Goal: Information Seeking & Learning: Learn about a topic

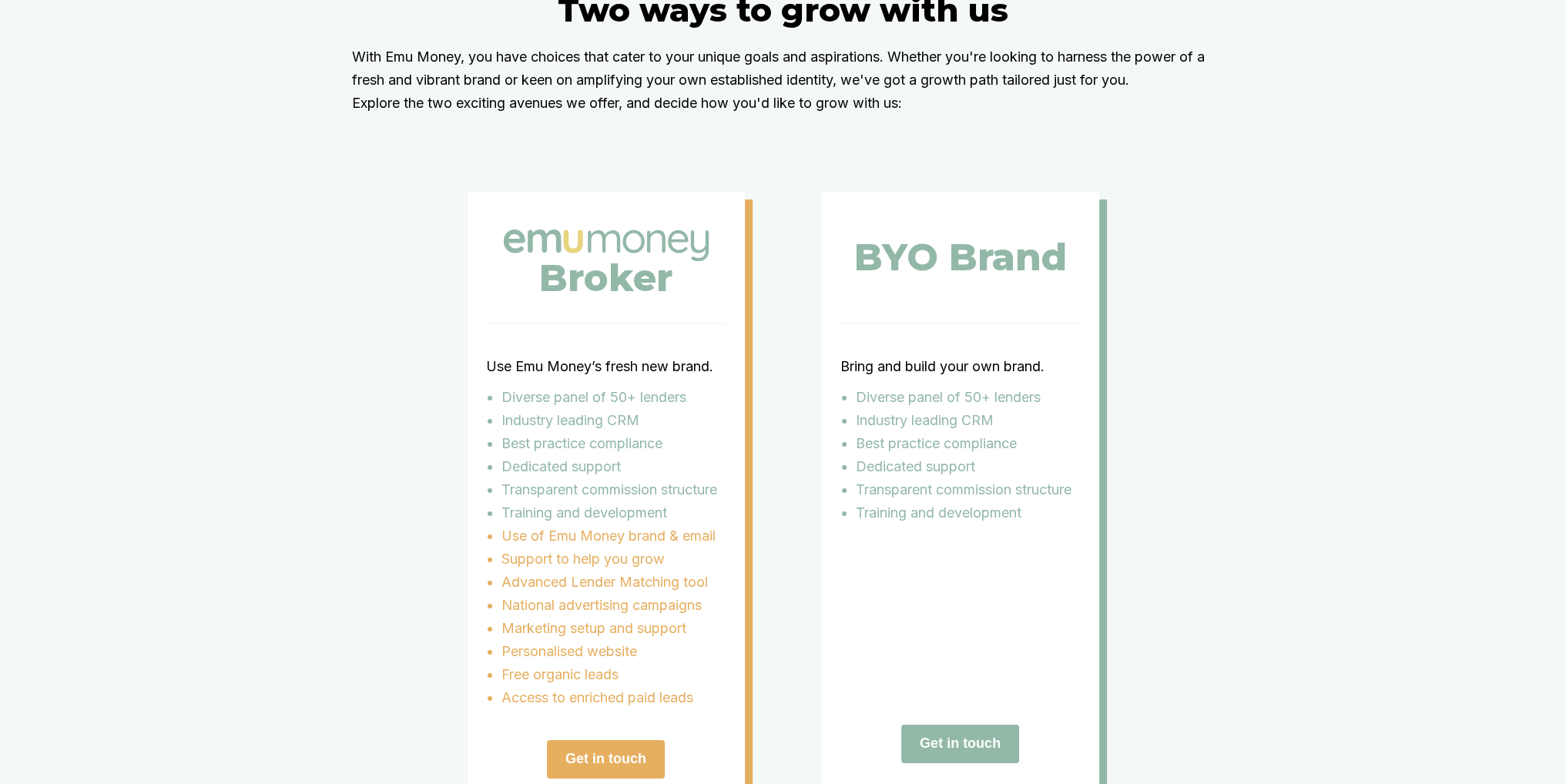
scroll to position [2849, 0]
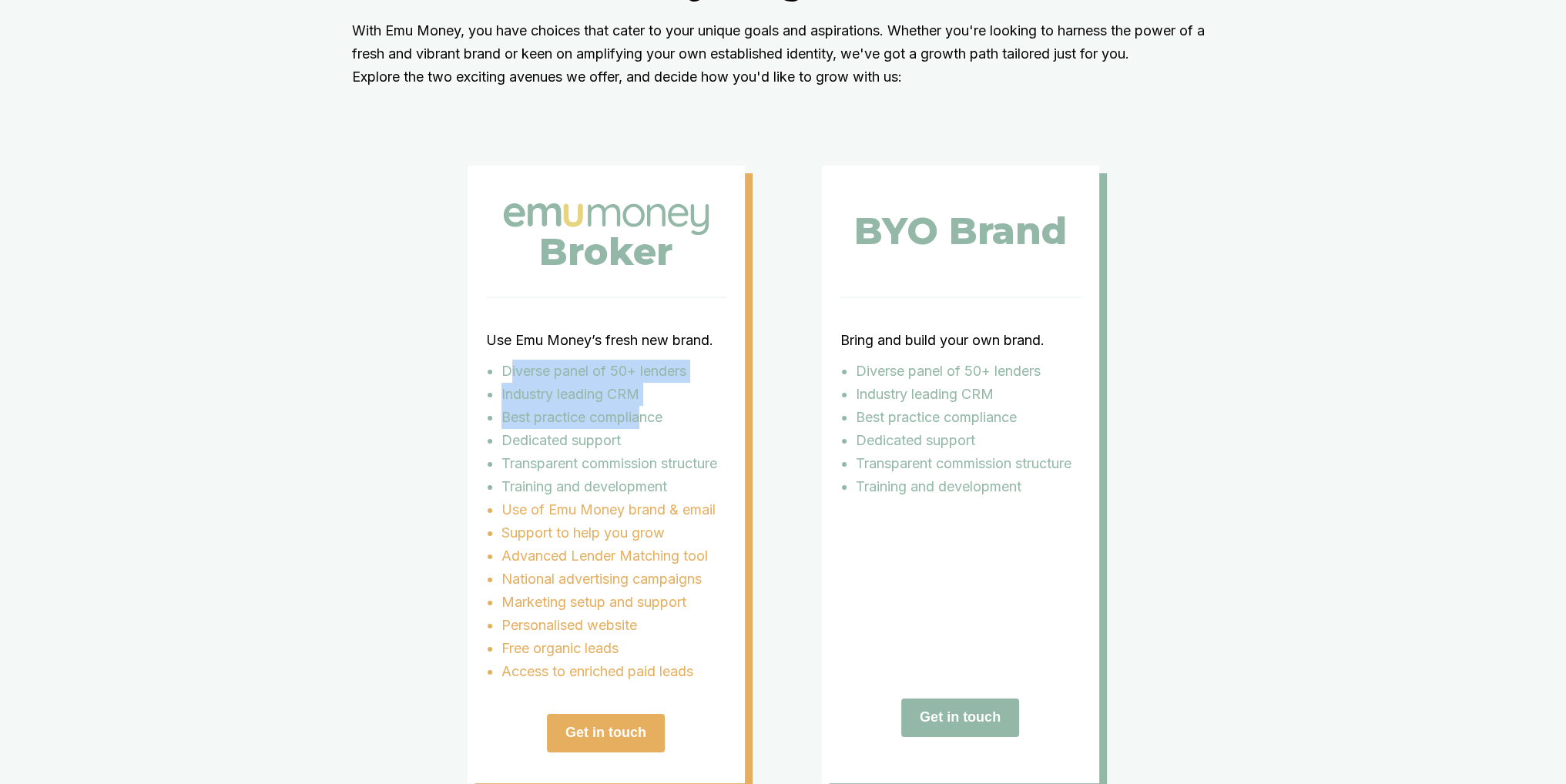
drag, startPoint x: 513, startPoint y: 385, endPoint x: 650, endPoint y: 443, distance: 148.8
click at [650, 443] on ul "Diverse panel of 50+ lenders Industry leading CRM Best practice compliance Dedi…" at bounding box center [606, 428] width 240 height 139
click at [583, 475] on p "Transparent commission structure" at bounding box center [613, 462] width 225 height 23
click at [1316, 314] on div "Two ways to grow with us With Emu Money, you have choices that cater to your un…" at bounding box center [783, 373] width 1566 height 1050
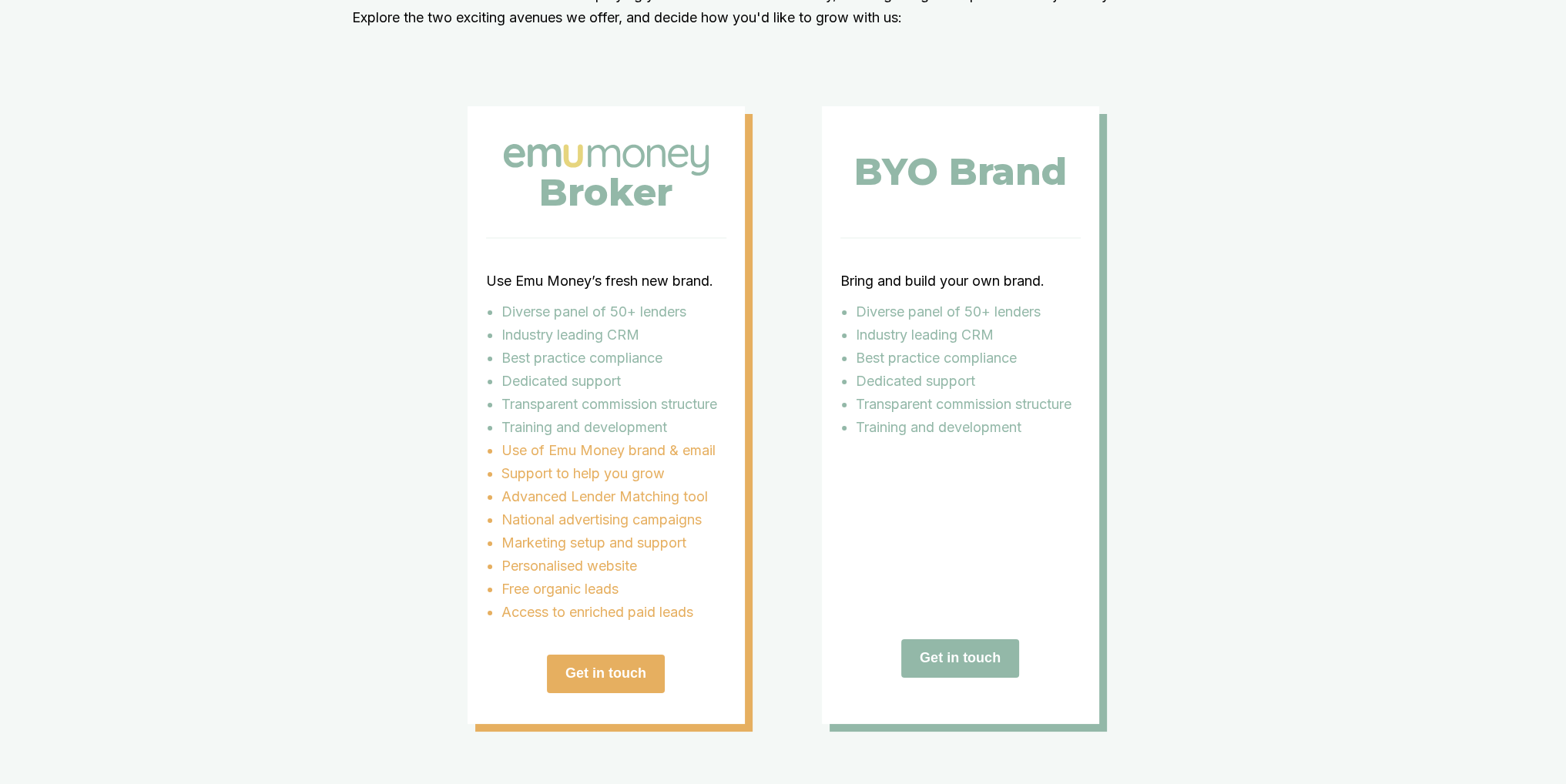
scroll to position [2925, 0]
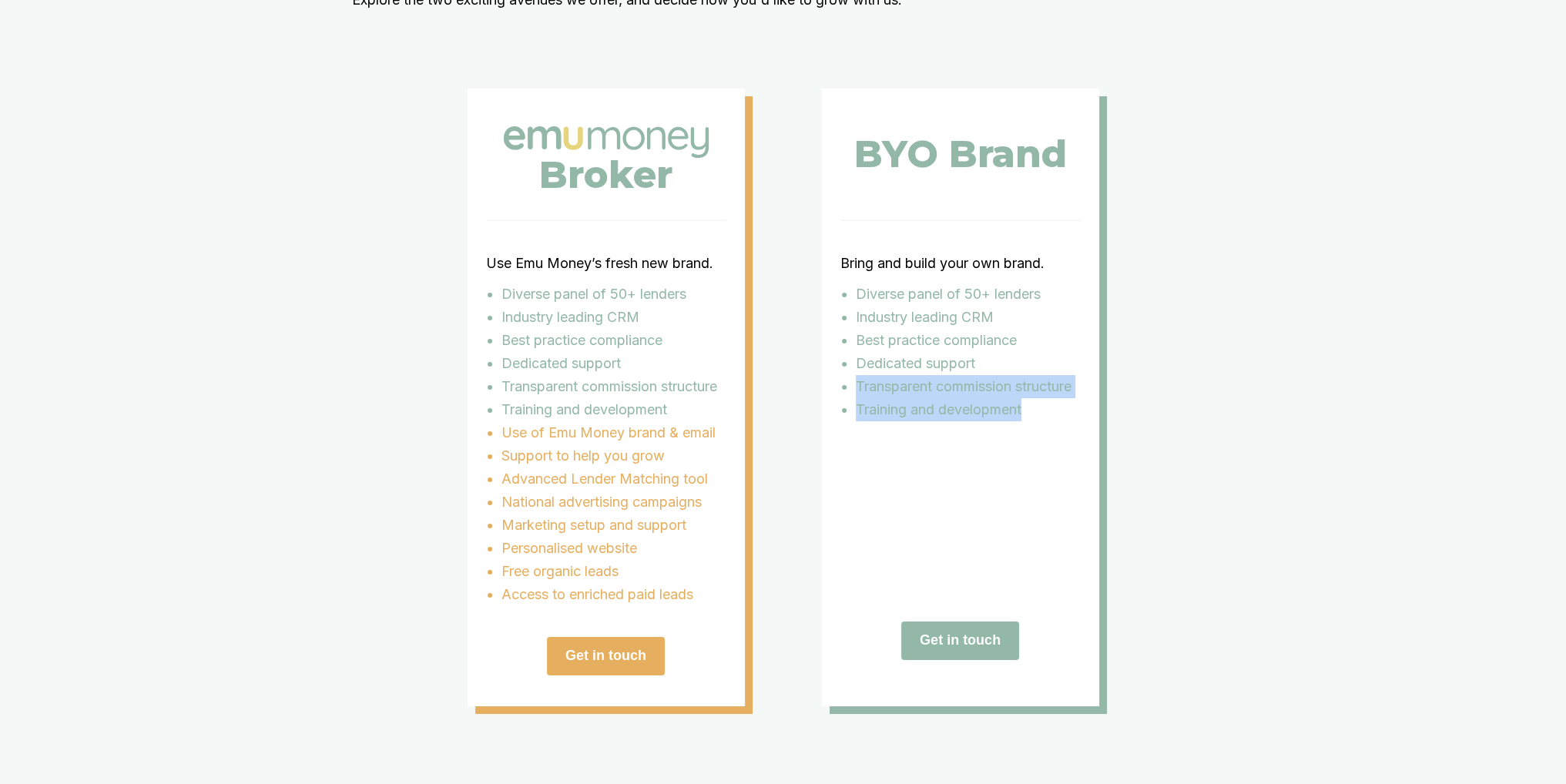
drag, startPoint x: 855, startPoint y: 401, endPoint x: 1033, endPoint y: 423, distance: 179.4
click at [1032, 421] on ul "Diverse panel of 50+ lenders Industry leading CRM Best practice compliance Dedi…" at bounding box center [961, 351] width 240 height 139
click at [1213, 323] on div "Two ways to grow with us With Emu Money, you have choices that cater to your un…" at bounding box center [783, 296] width 924 height 819
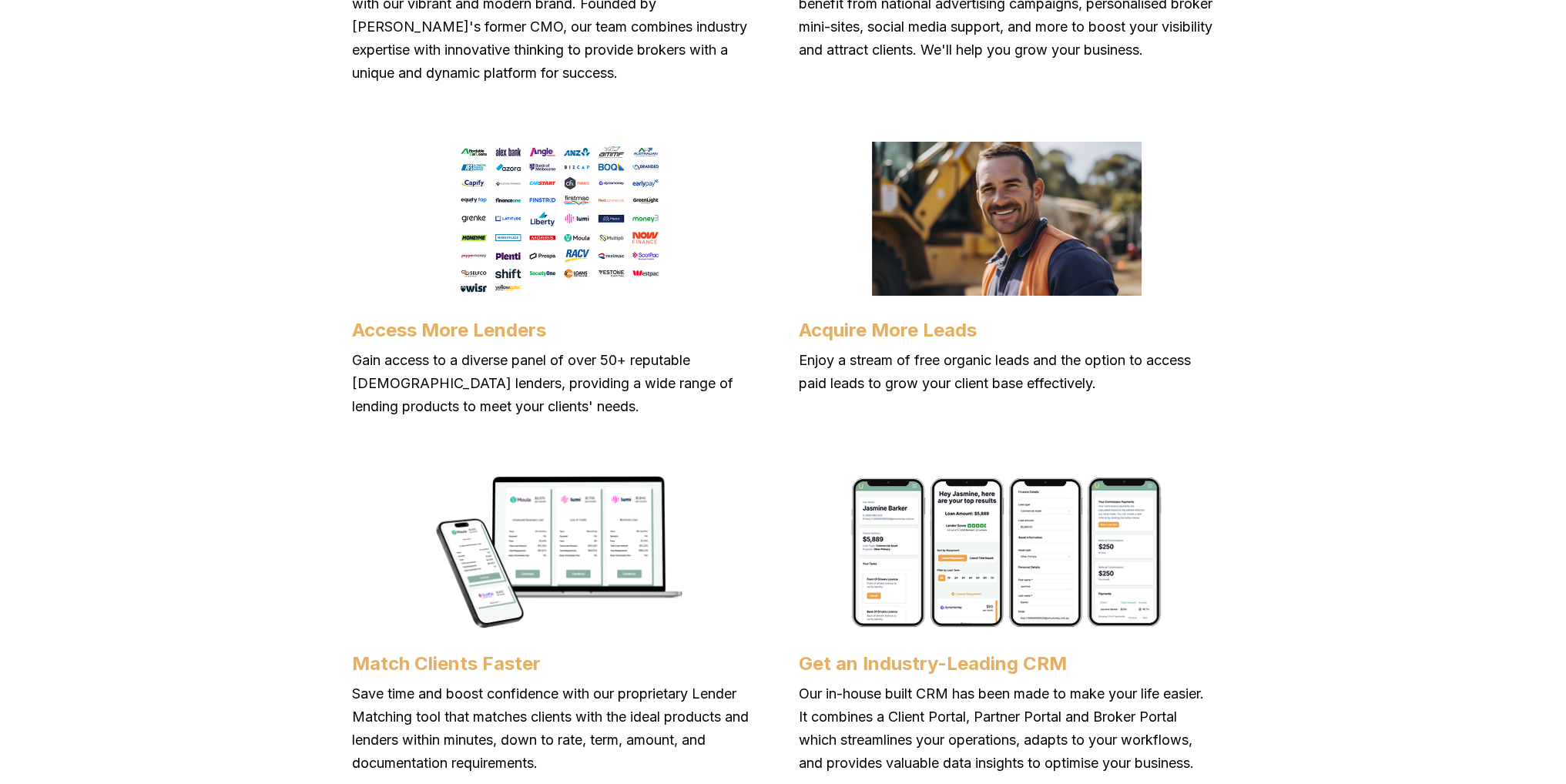
scroll to position [1463, 0]
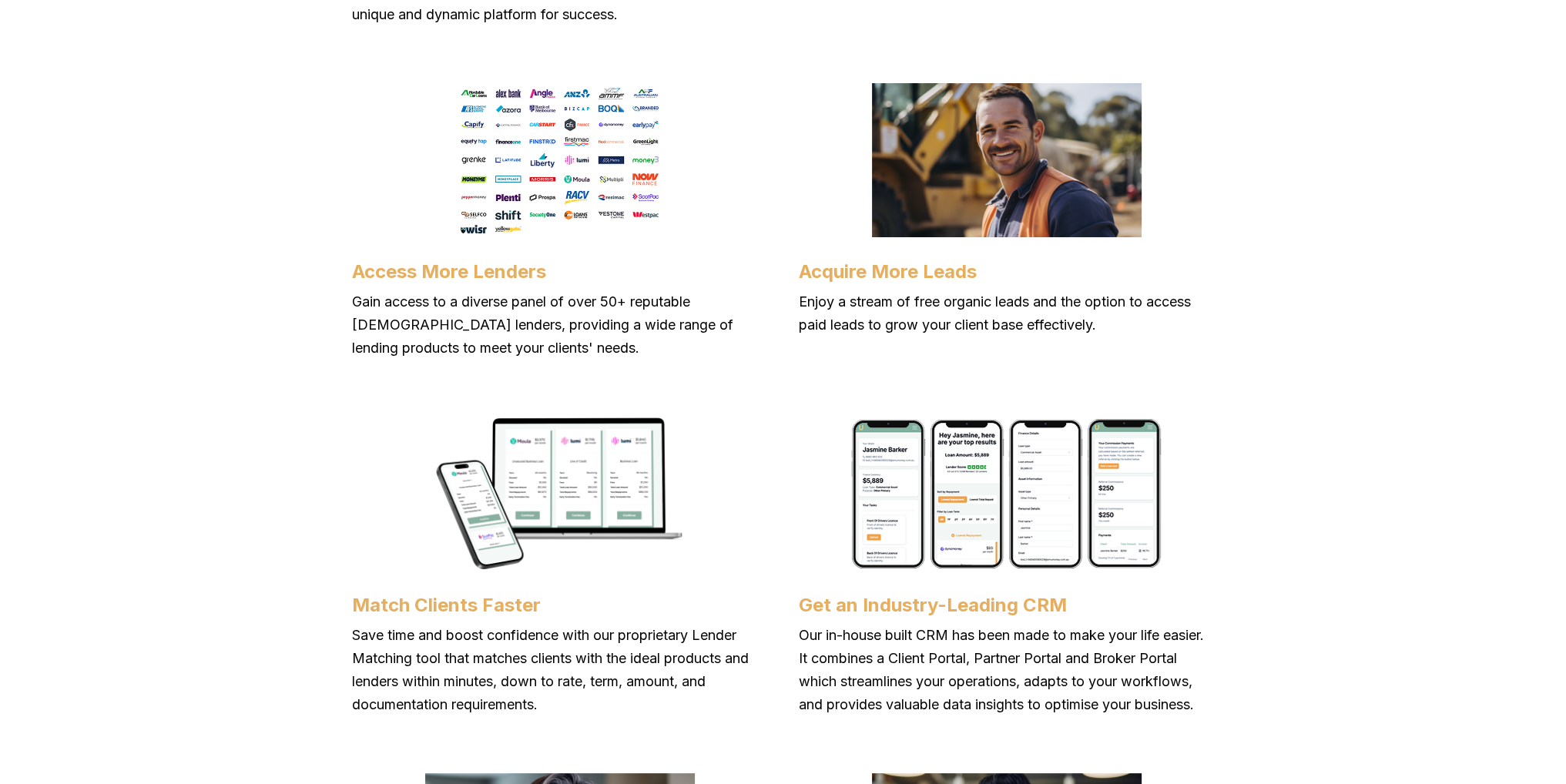
click at [878, 472] on img at bounding box center [1007, 493] width 313 height 154
click at [588, 504] on img at bounding box center [559, 493] width 248 height 154
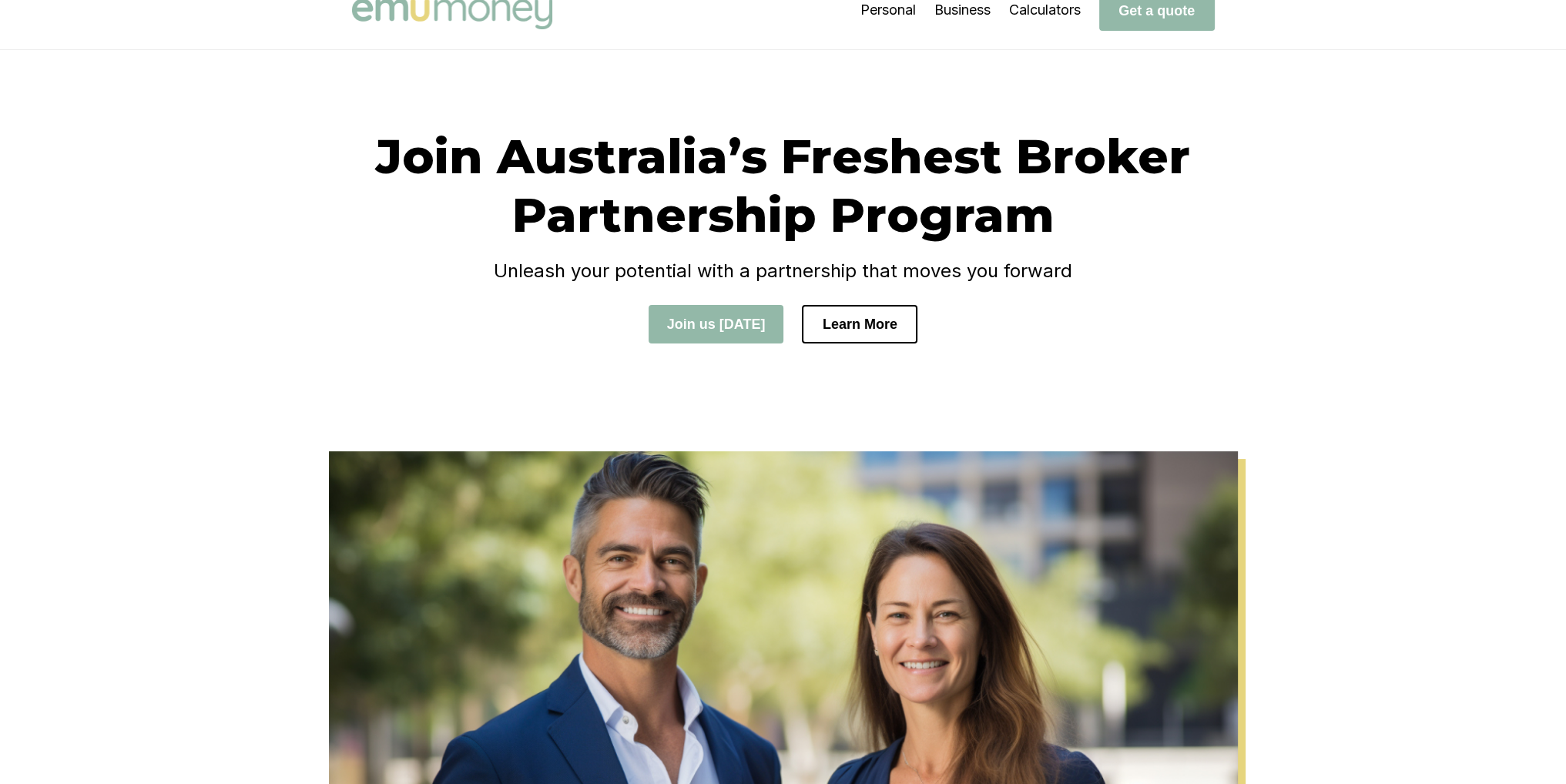
scroll to position [0, 0]
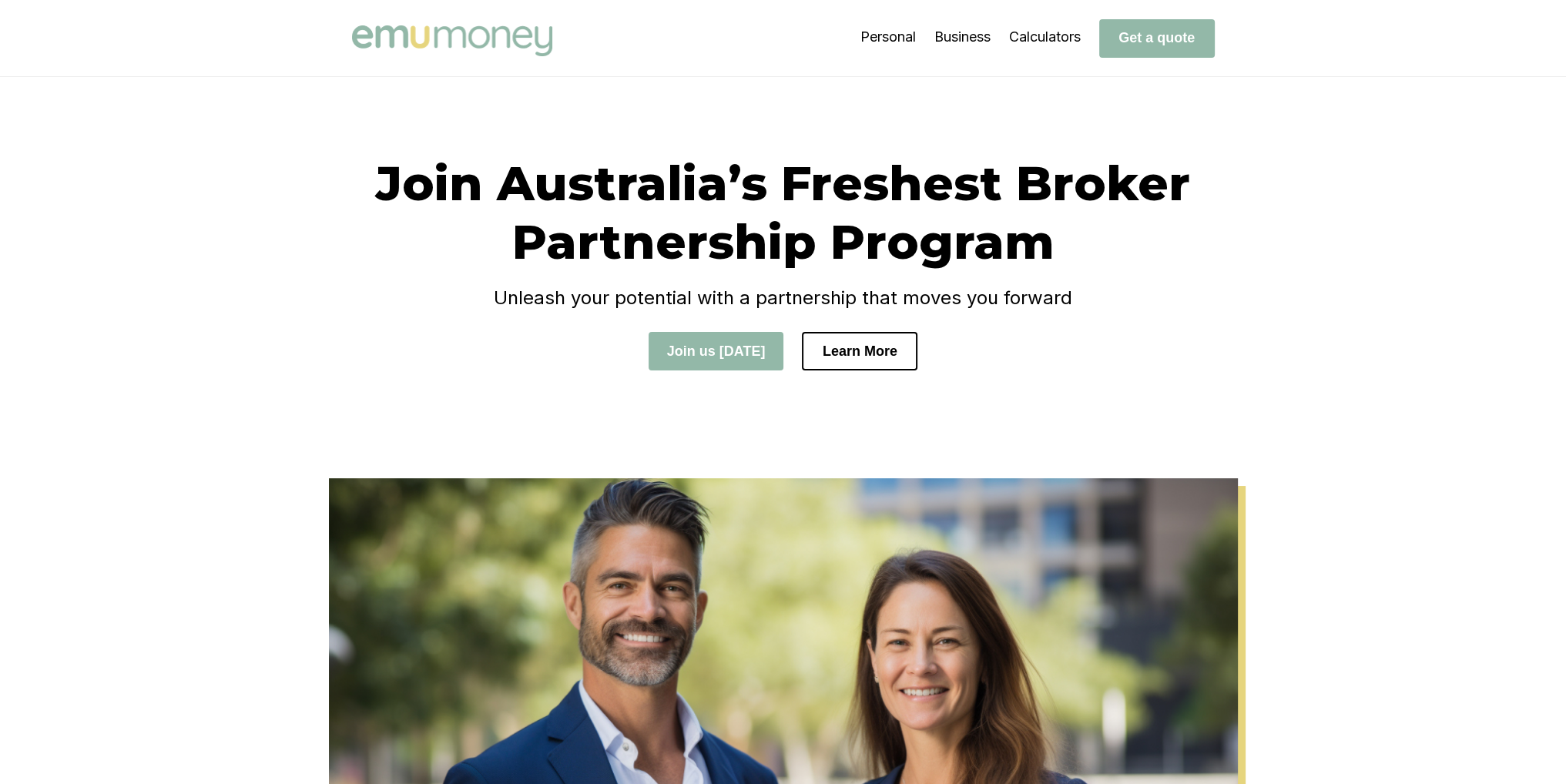
click at [1451, 327] on div "Join Australia’s Freshest Broker Partnership Program Unleash your potential wit…" at bounding box center [783, 277] width 1566 height 401
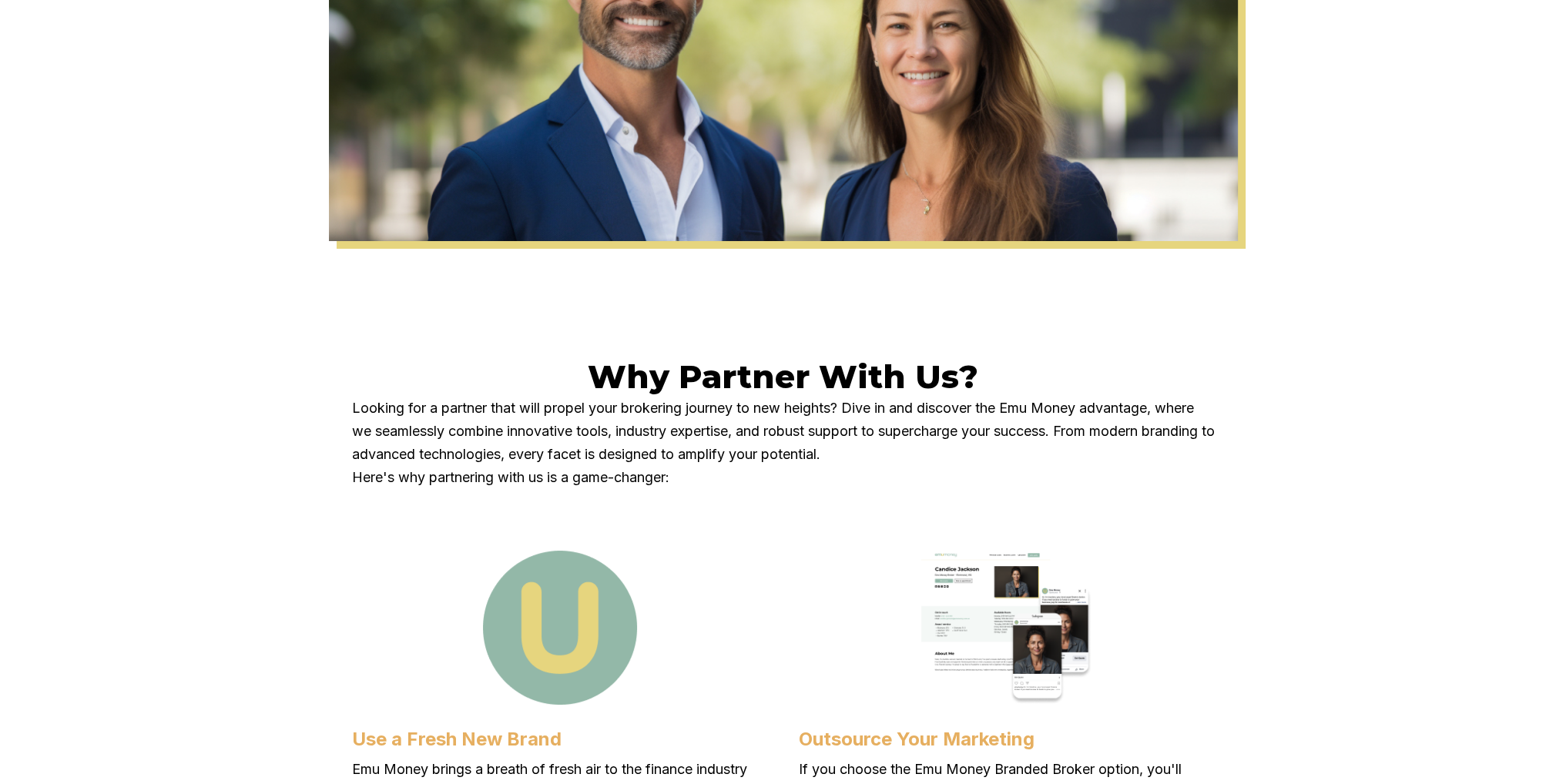
scroll to position [308, 0]
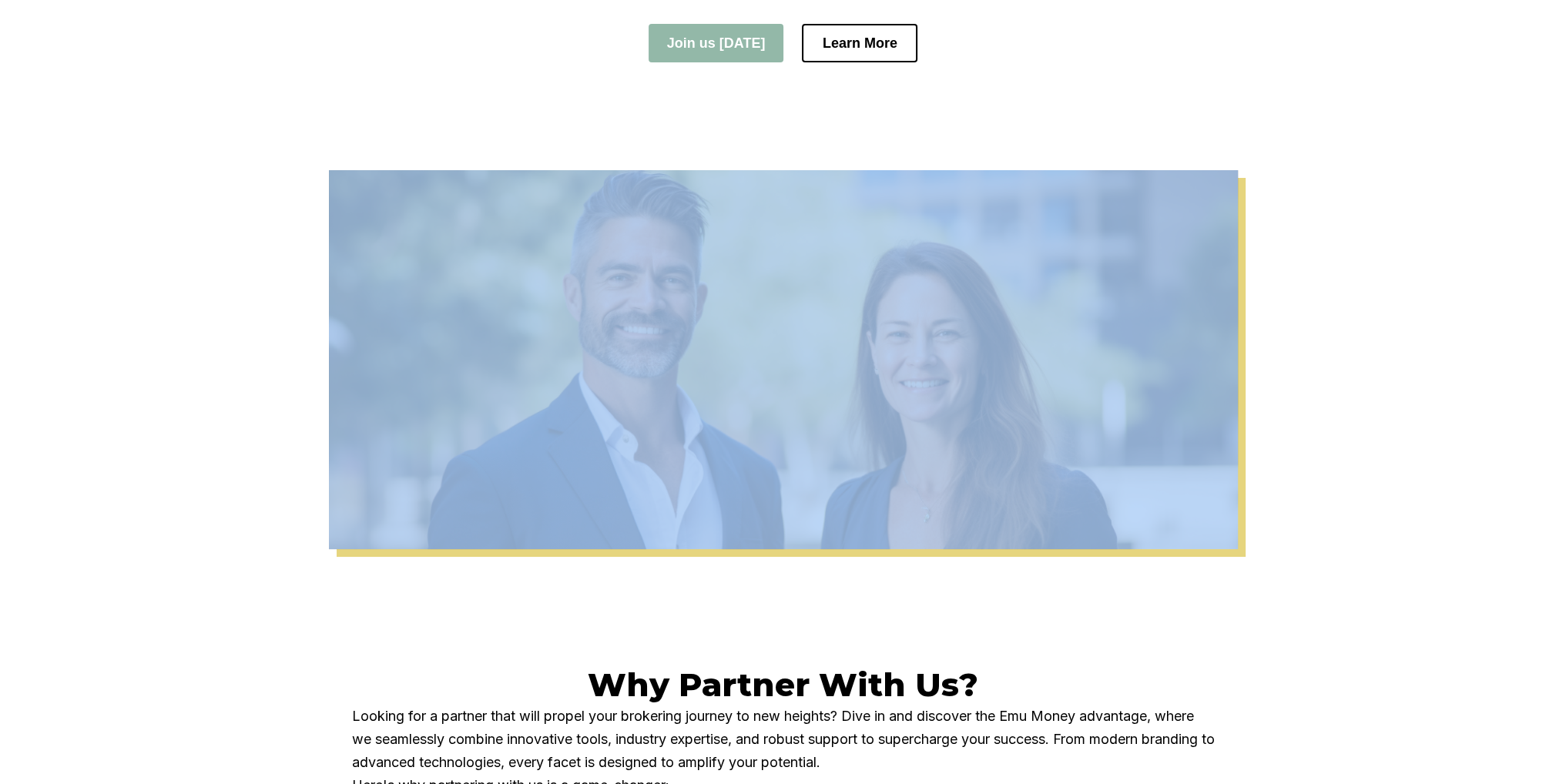
drag, startPoint x: 1327, startPoint y: 371, endPoint x: 571, endPoint y: 342, distance: 756.6
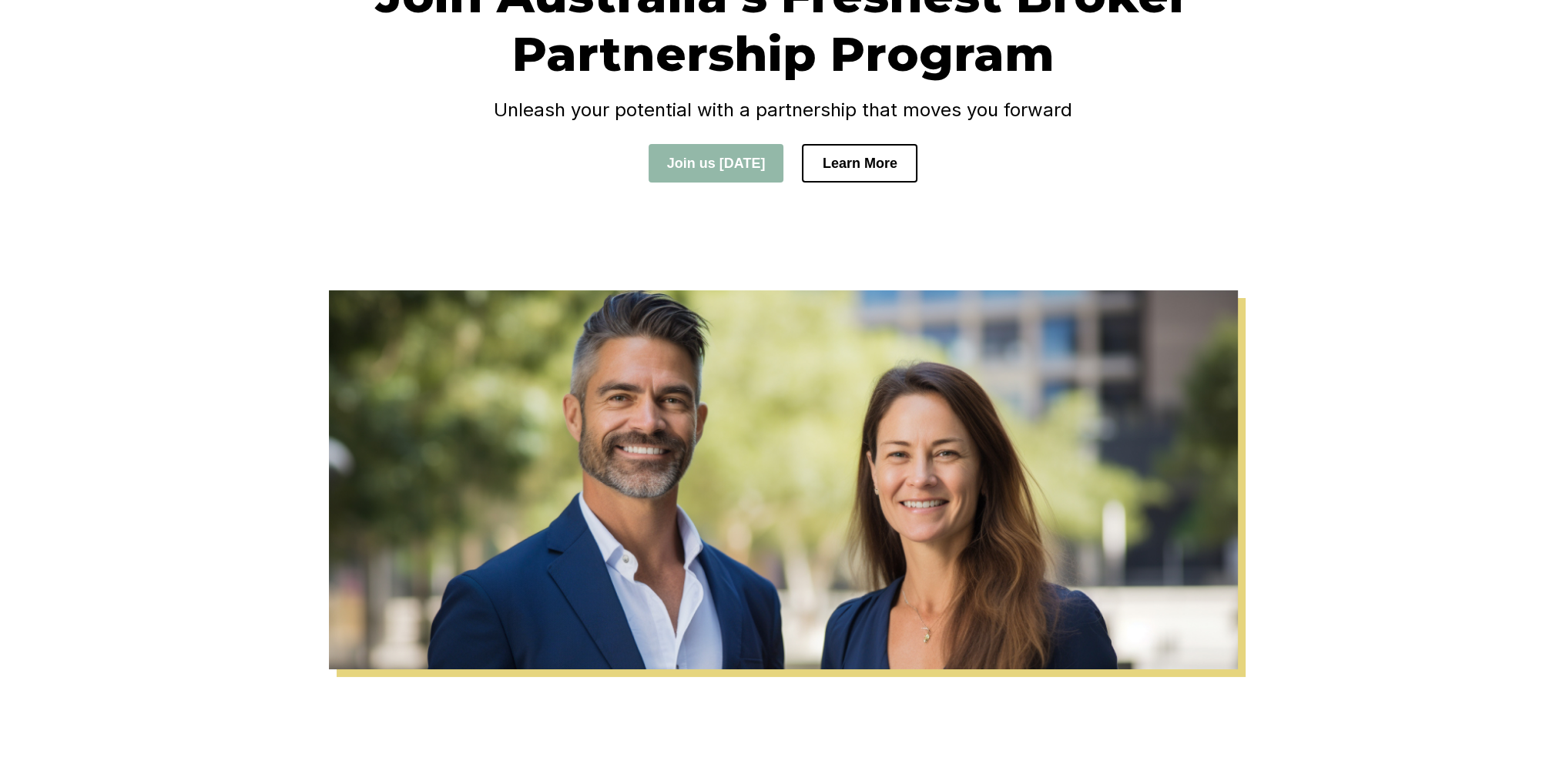
scroll to position [0, 0]
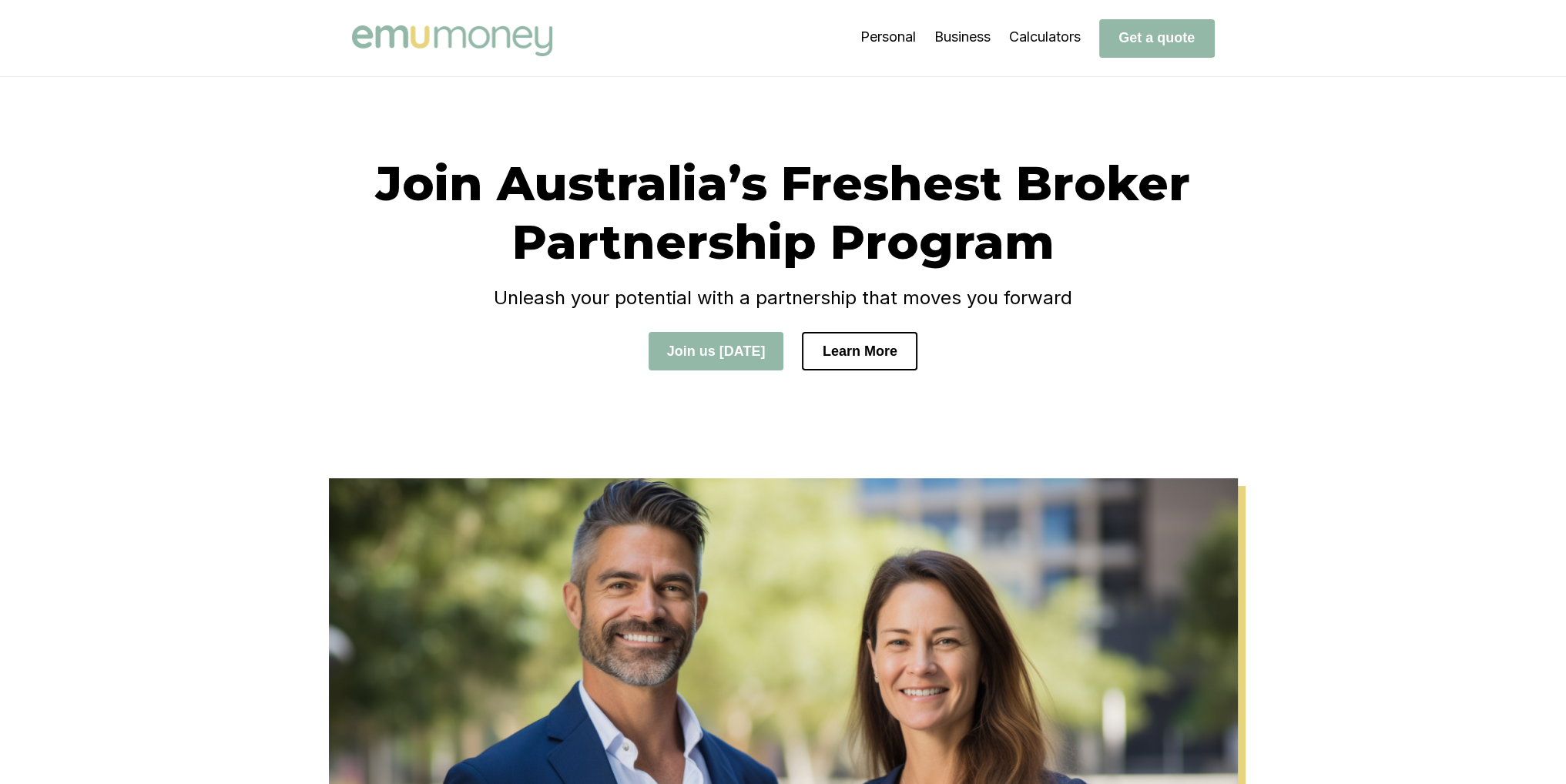
click at [448, 32] on img at bounding box center [452, 40] width 200 height 30
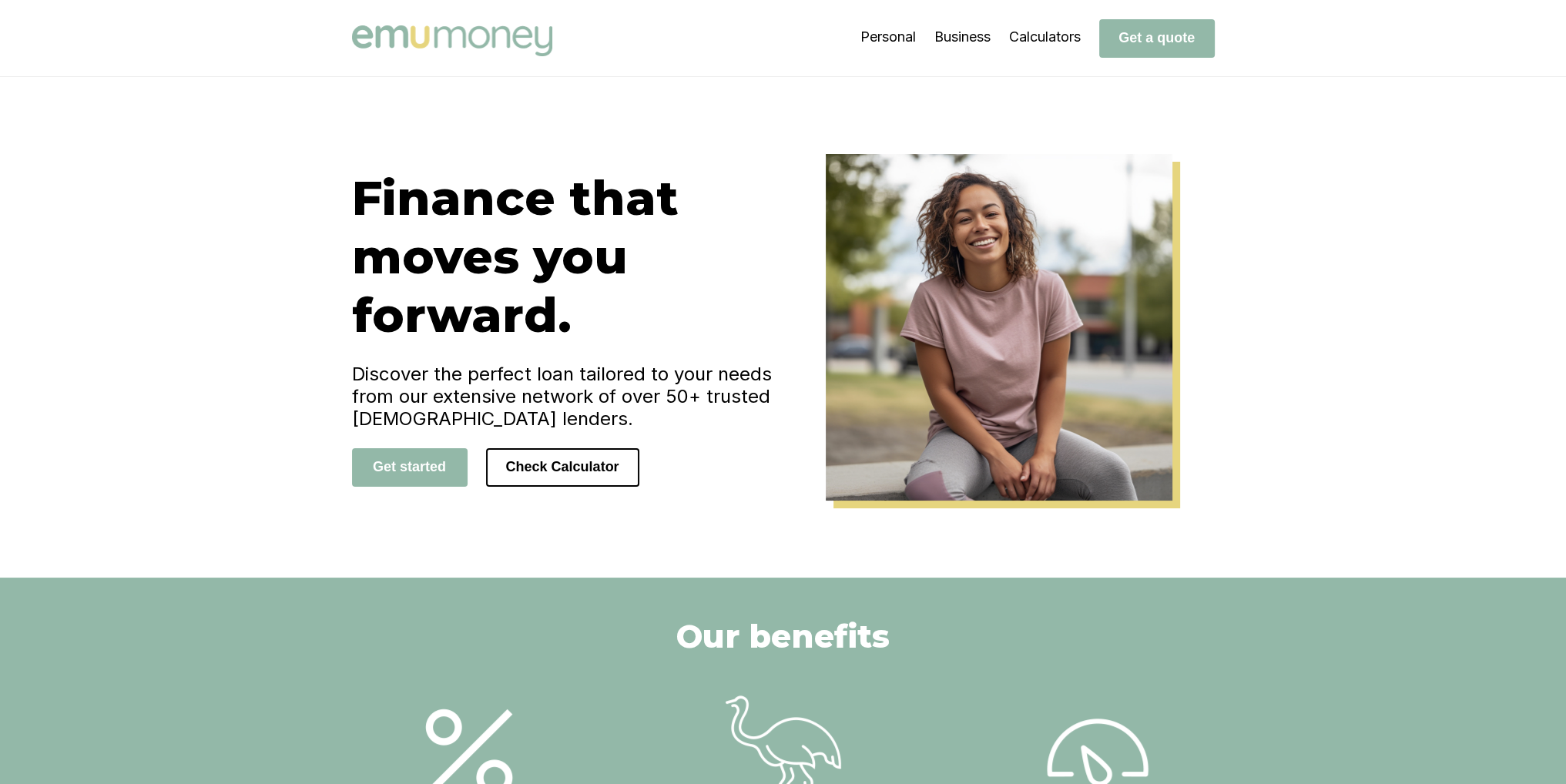
click at [1352, 453] on div "Finance that moves you forward. Discover the perfect loan tailored to your need…" at bounding box center [783, 327] width 1566 height 501
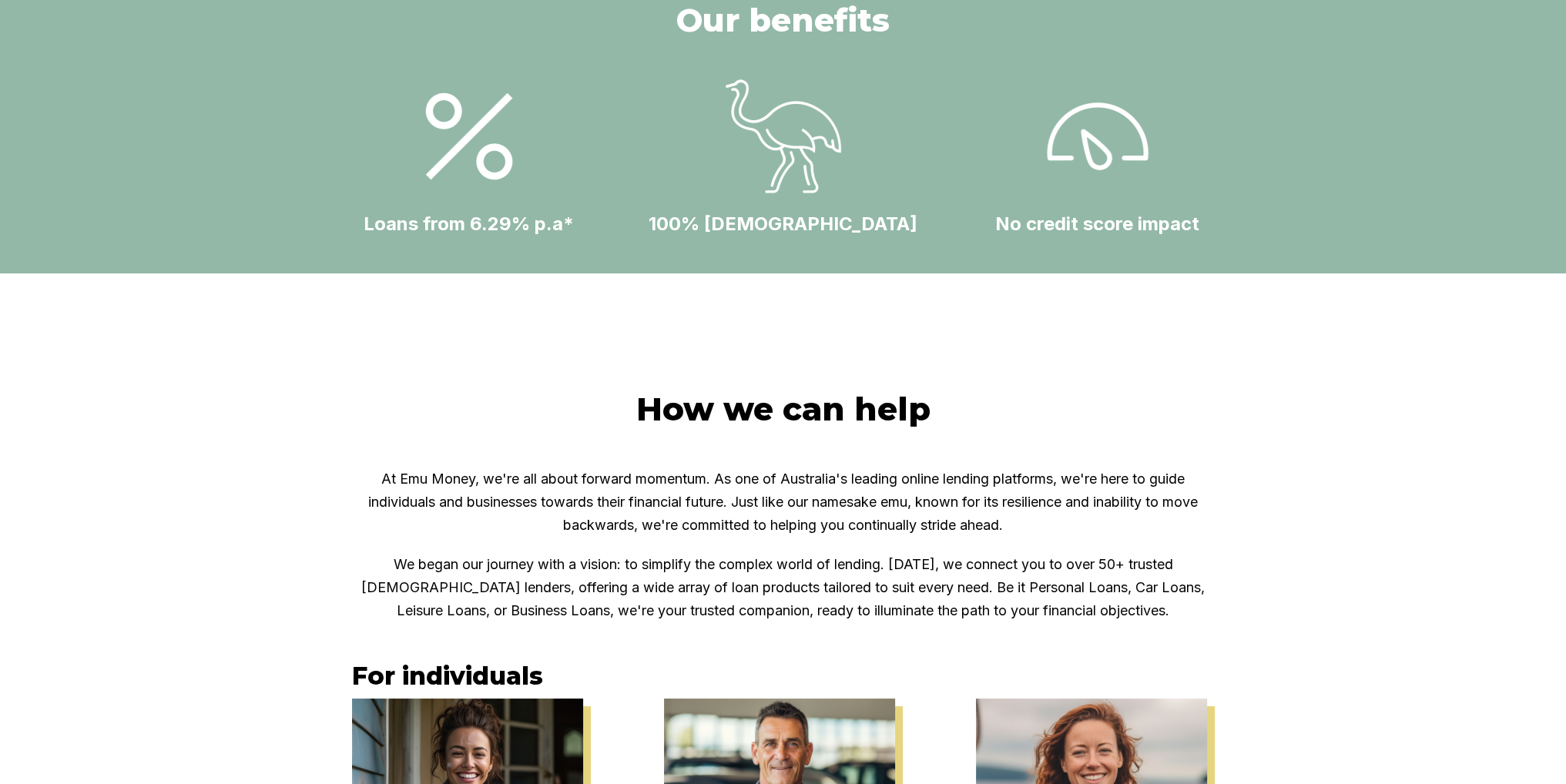
scroll to position [77, 0]
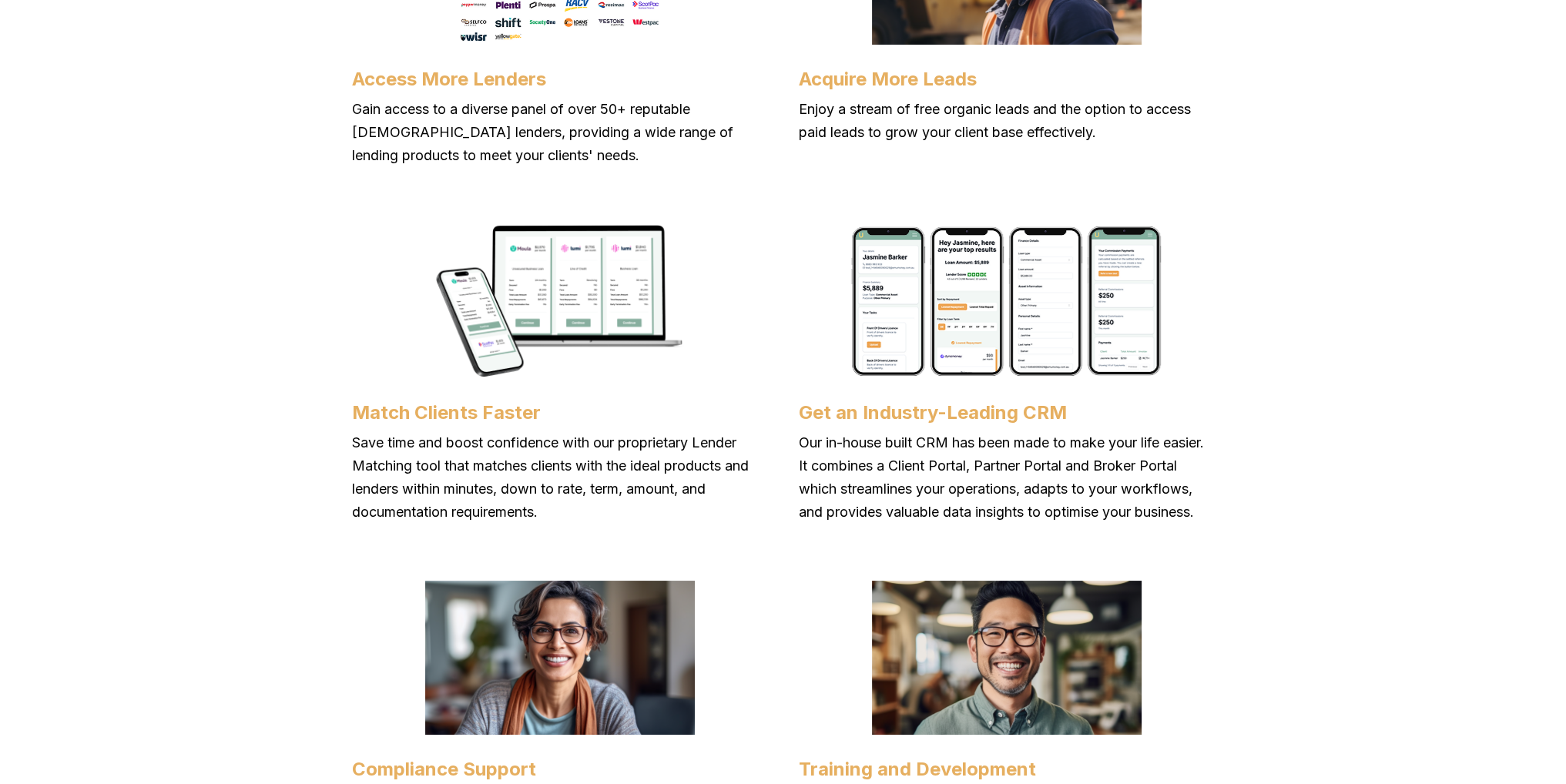
scroll to position [1694, 0]
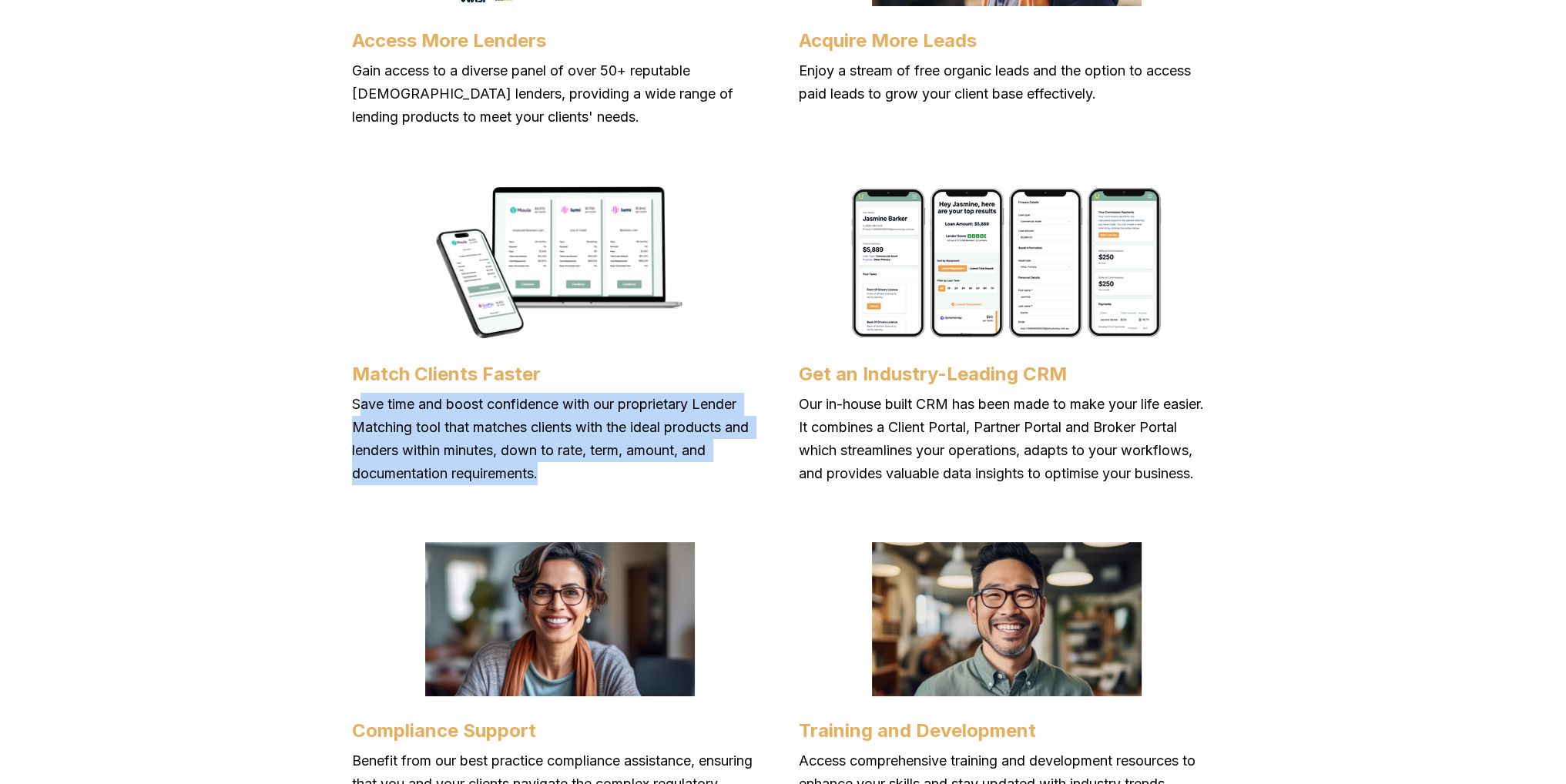
drag, startPoint x: 364, startPoint y: 401, endPoint x: 633, endPoint y: 484, distance: 281.5
click at [615, 485] on div "Match Clients Faster Save time and boost confidence with our proprietary Lender…" at bounding box center [560, 316] width 416 height 338
click at [742, 473] on p "Save time and boost confidence with our proprietary Lender Matching tool that m…" at bounding box center [560, 439] width 416 height 92
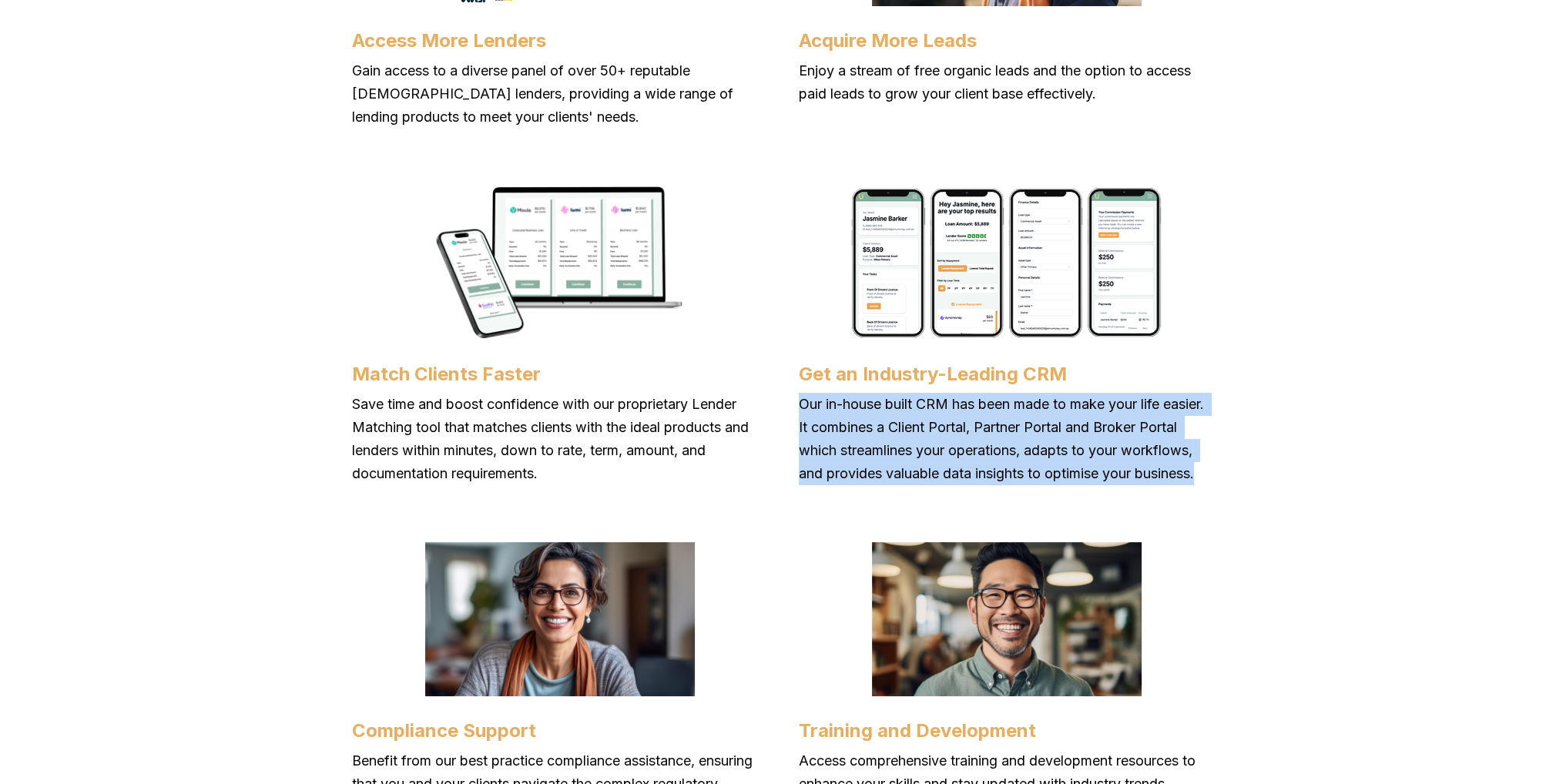
drag, startPoint x: 804, startPoint y: 398, endPoint x: 1086, endPoint y: 478, distance: 293.1
click at [884, 485] on p "Our in-house built CRM has been made to make your life easier. It combines a Cl…" at bounding box center [1007, 439] width 416 height 92
click at [1110, 478] on p "Our in-house built CRM has been made to make your life easier. It combines a Cl…" at bounding box center [1007, 439] width 416 height 92
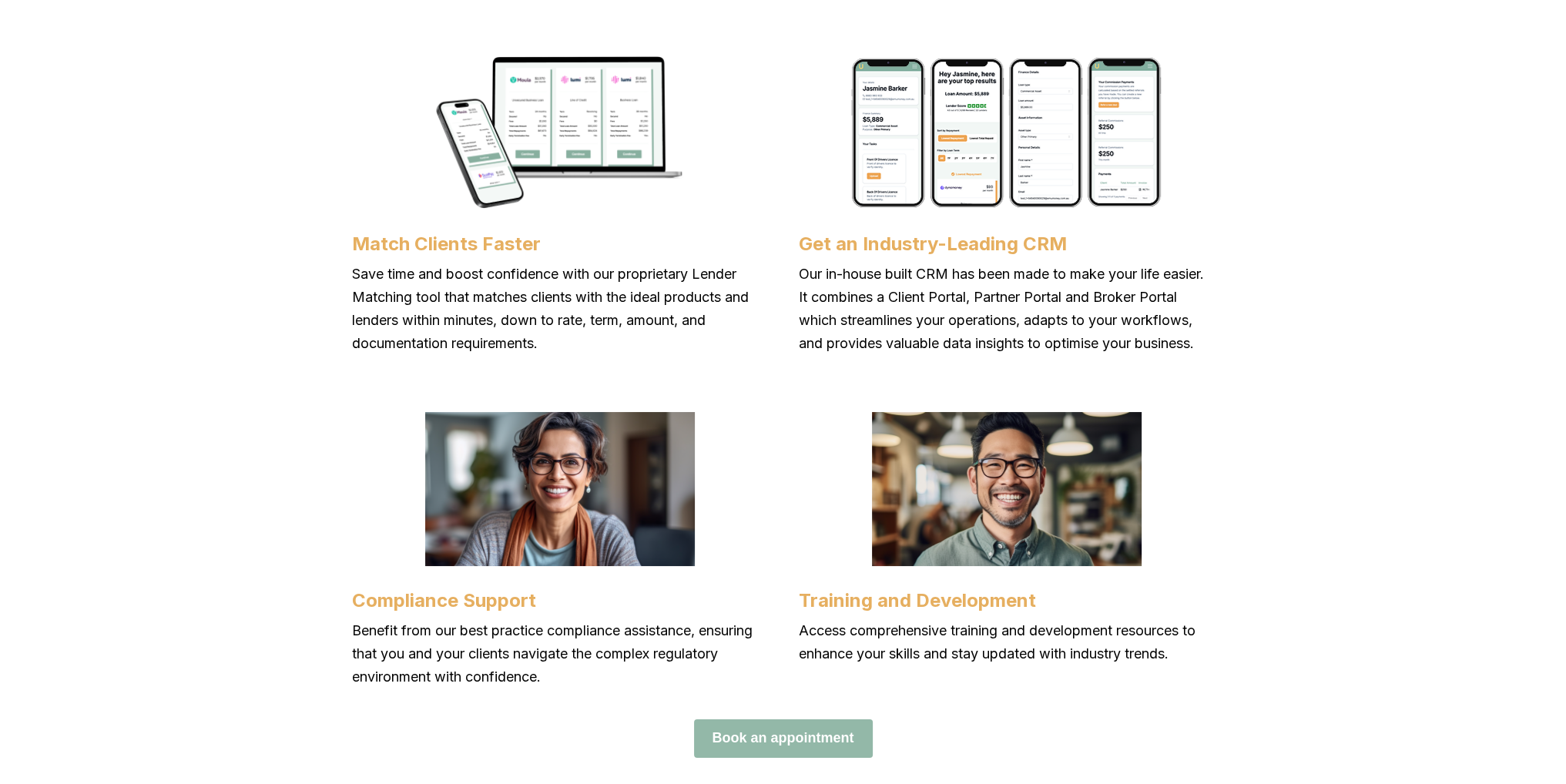
scroll to position [2002, 0]
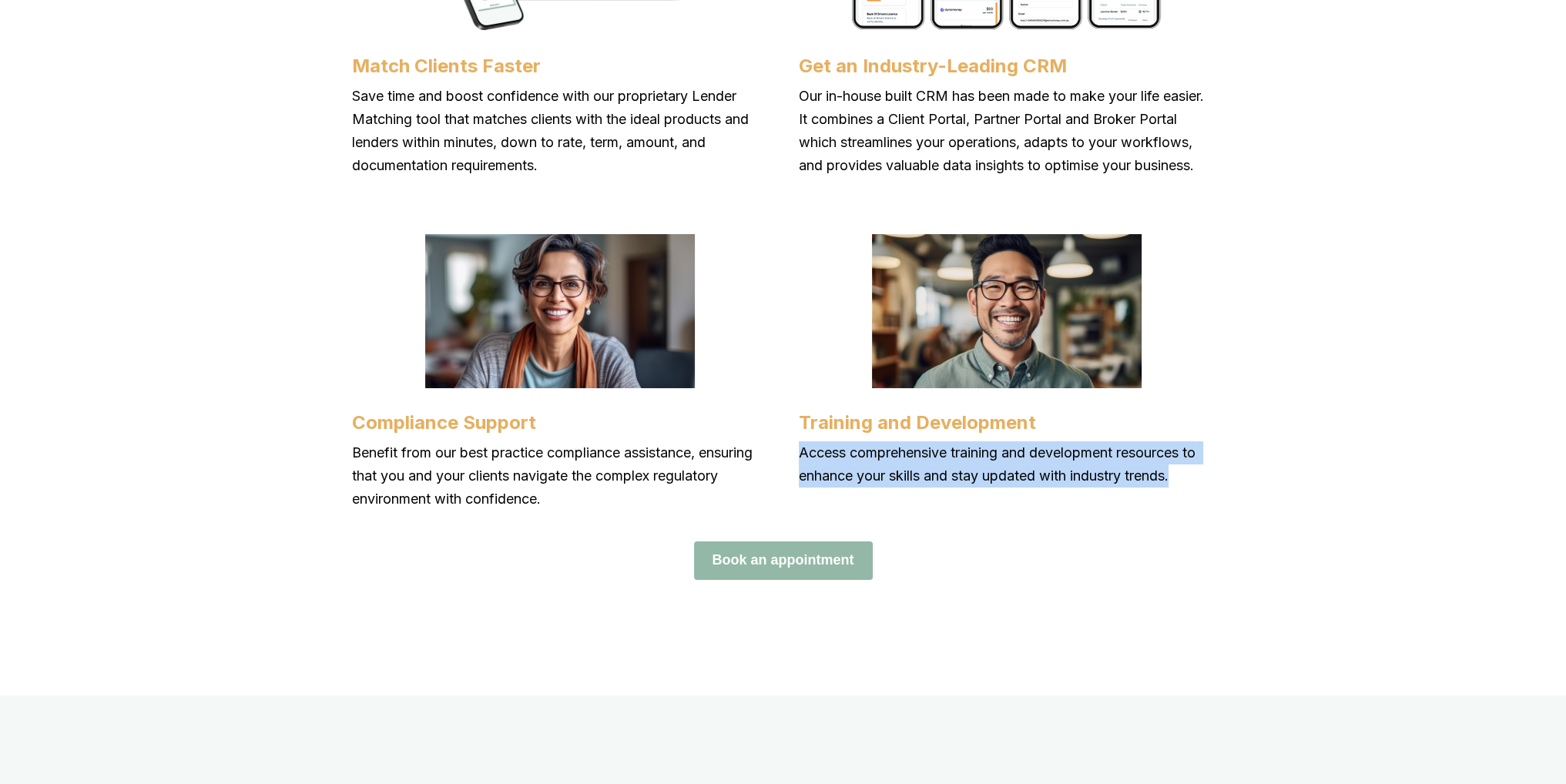
drag, startPoint x: 796, startPoint y: 469, endPoint x: 1231, endPoint y: 496, distance: 435.8
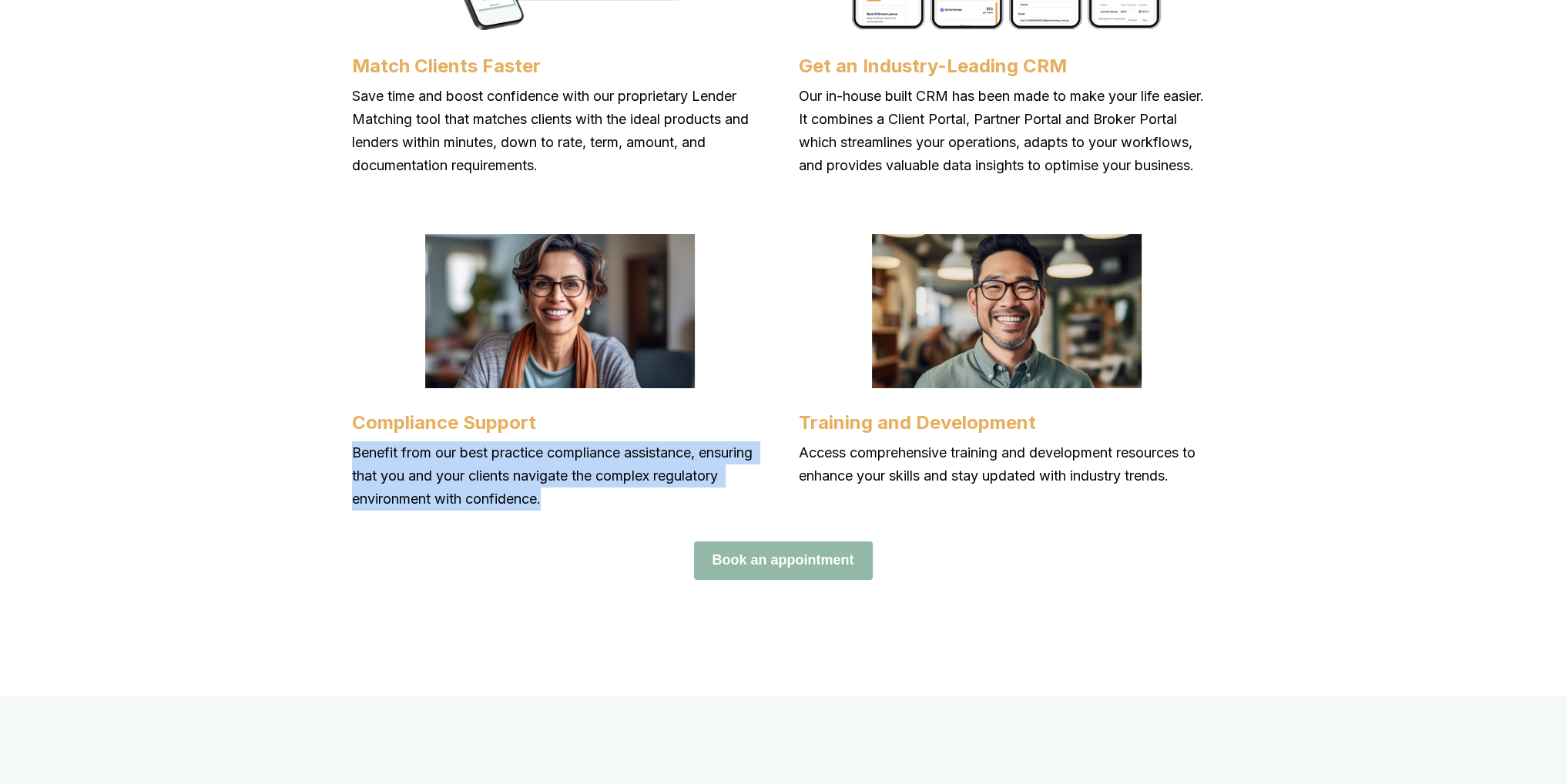
drag, startPoint x: 352, startPoint y: 470, endPoint x: 577, endPoint y: 515, distance: 229.5
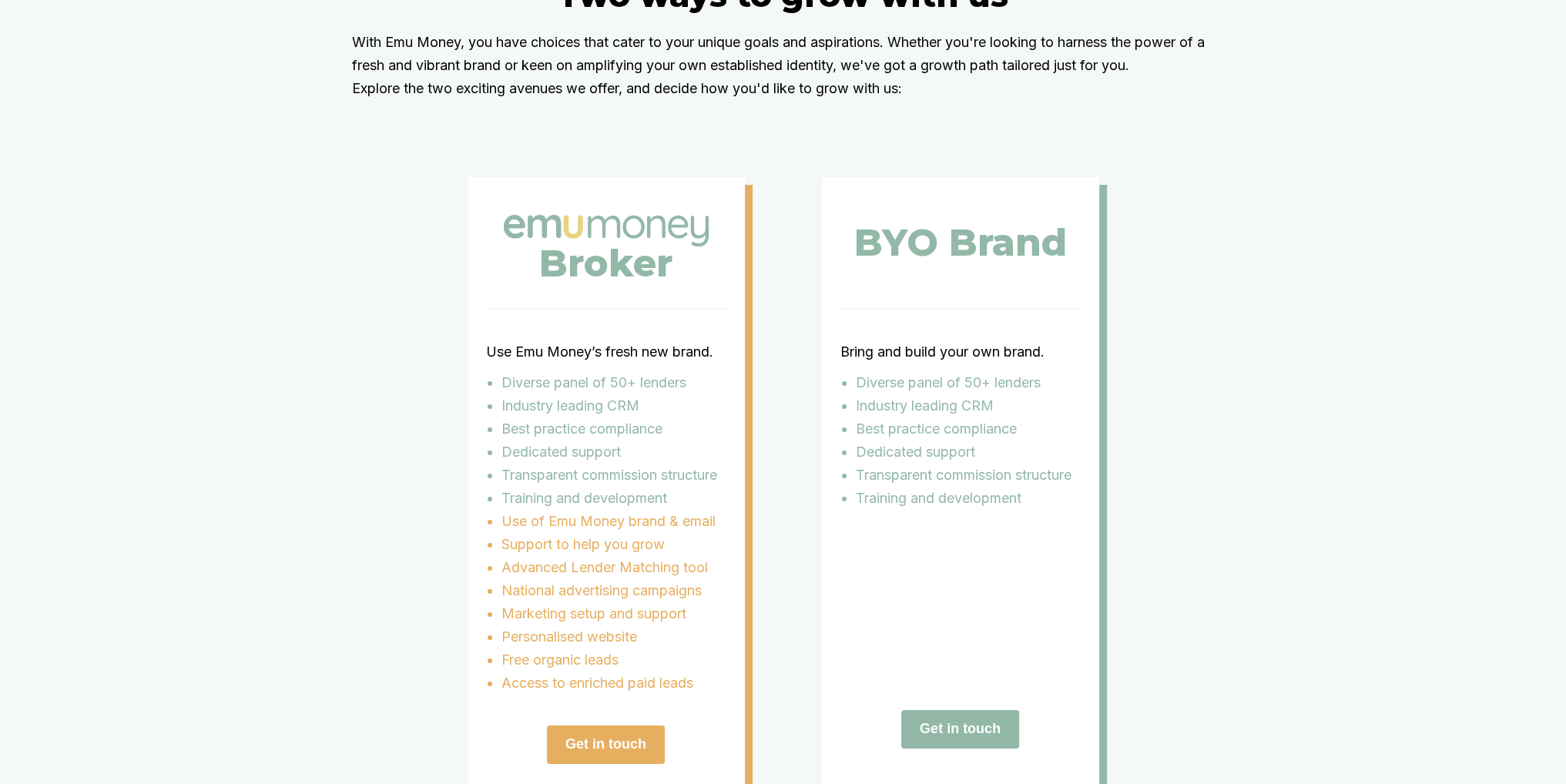
scroll to position [3002, 0]
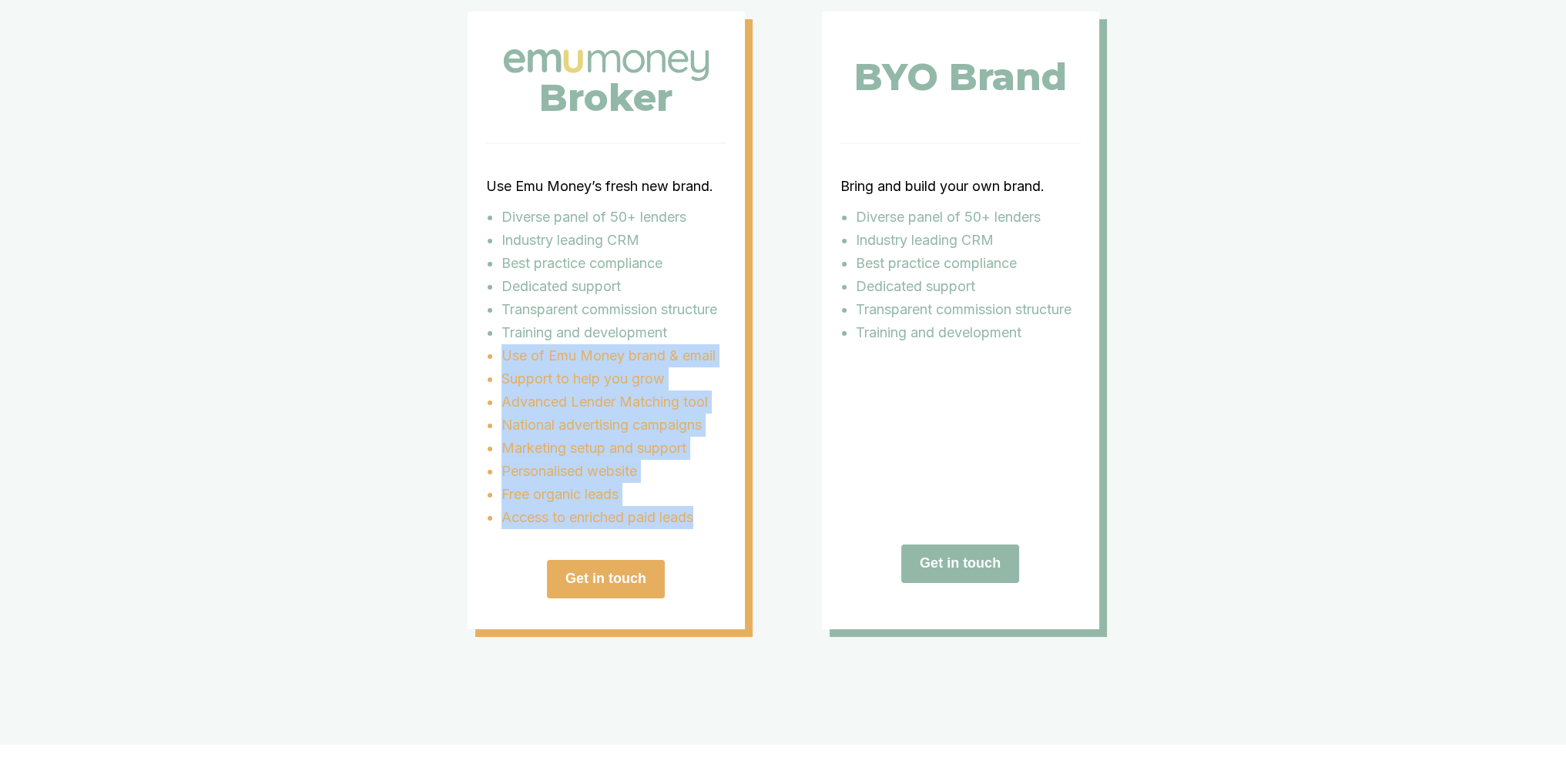
drag, startPoint x: 509, startPoint y: 377, endPoint x: 728, endPoint y: 532, distance: 268.3
click at [726, 529] on ul "Use of Emu Money brand & email Support to help you grow Advanced Lender Matchin…" at bounding box center [606, 437] width 240 height 185
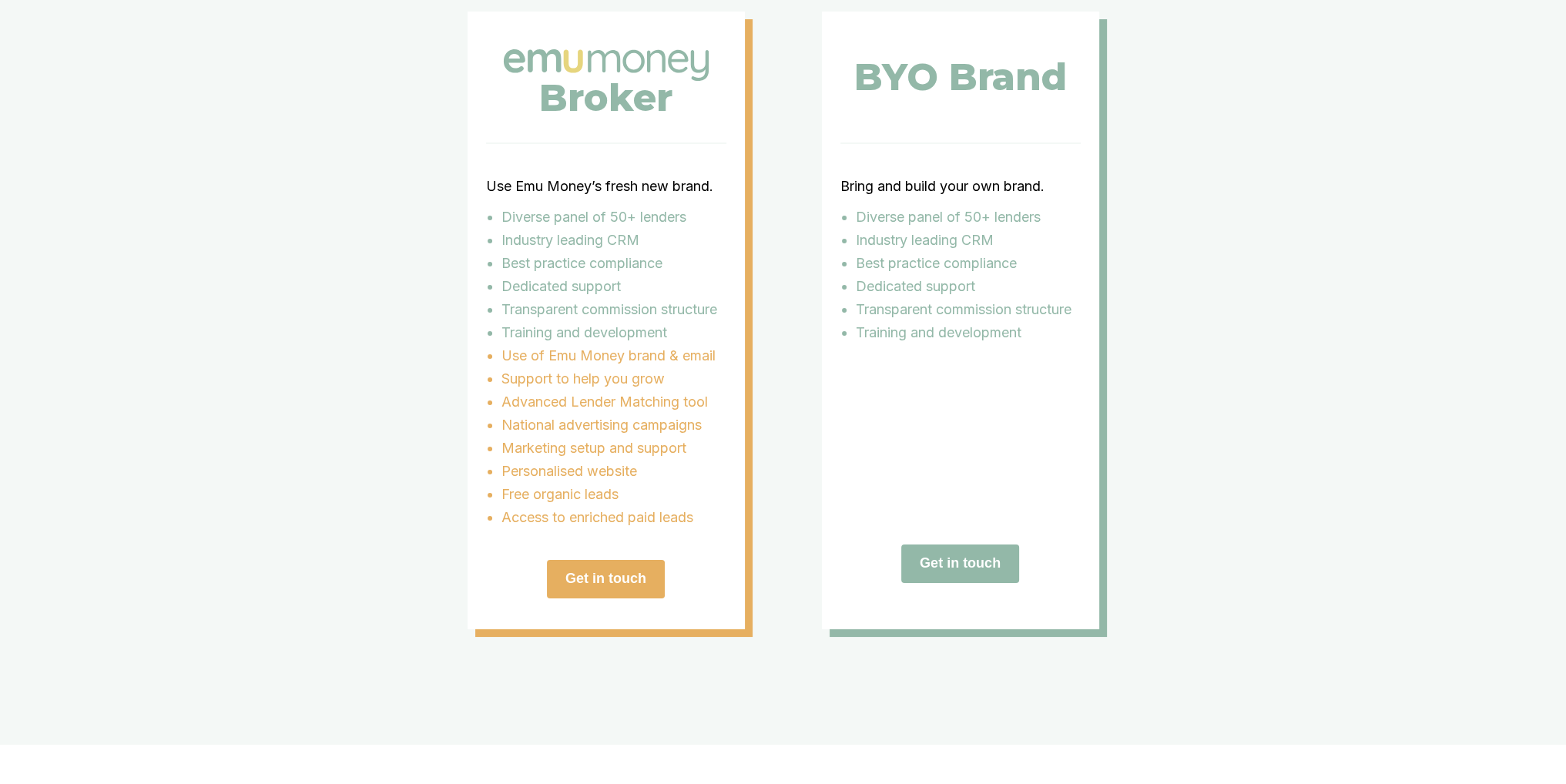
click at [934, 321] on p "Transparent commission structure" at bounding box center [968, 309] width 225 height 23
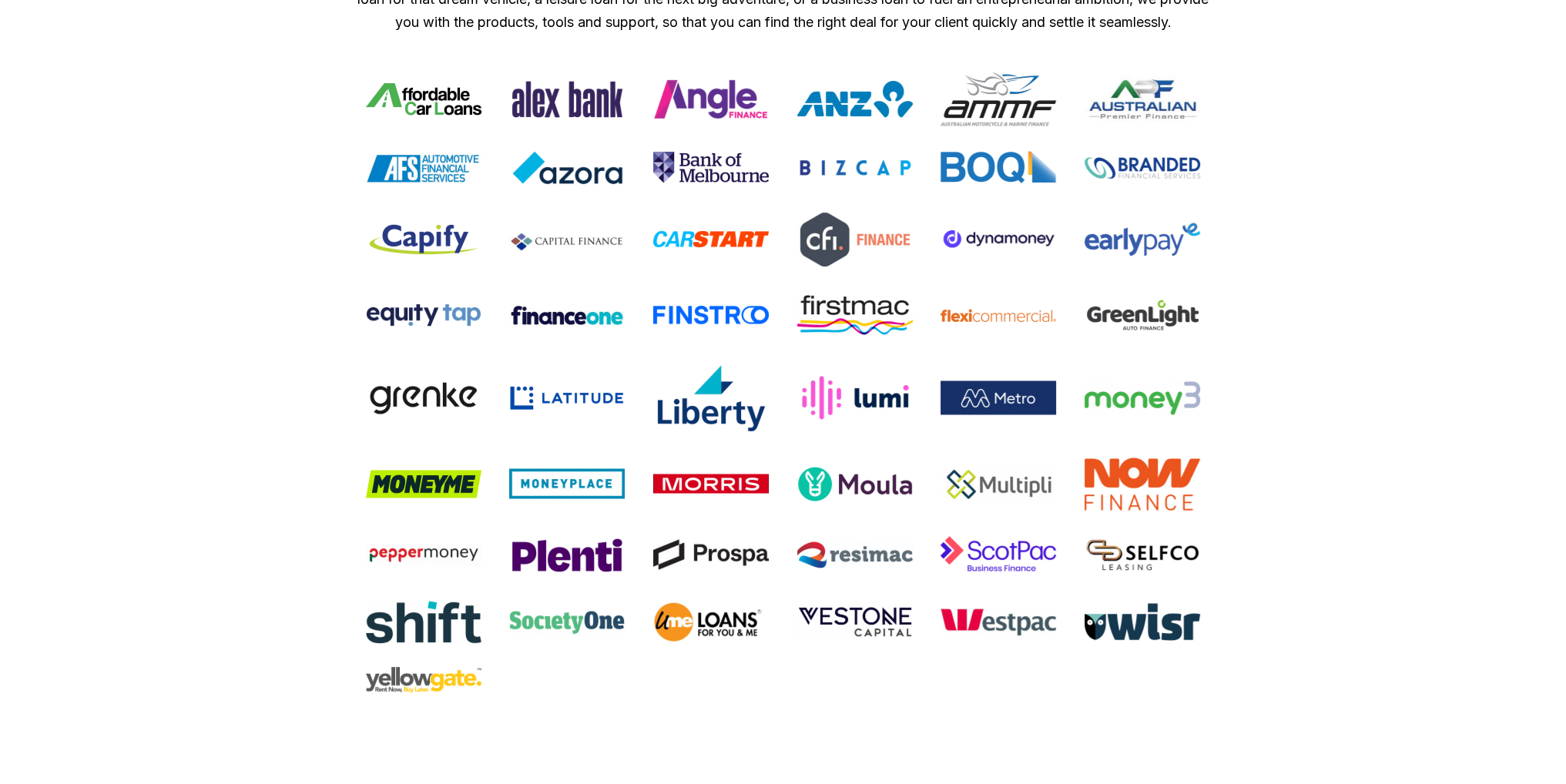
scroll to position [4003, 0]
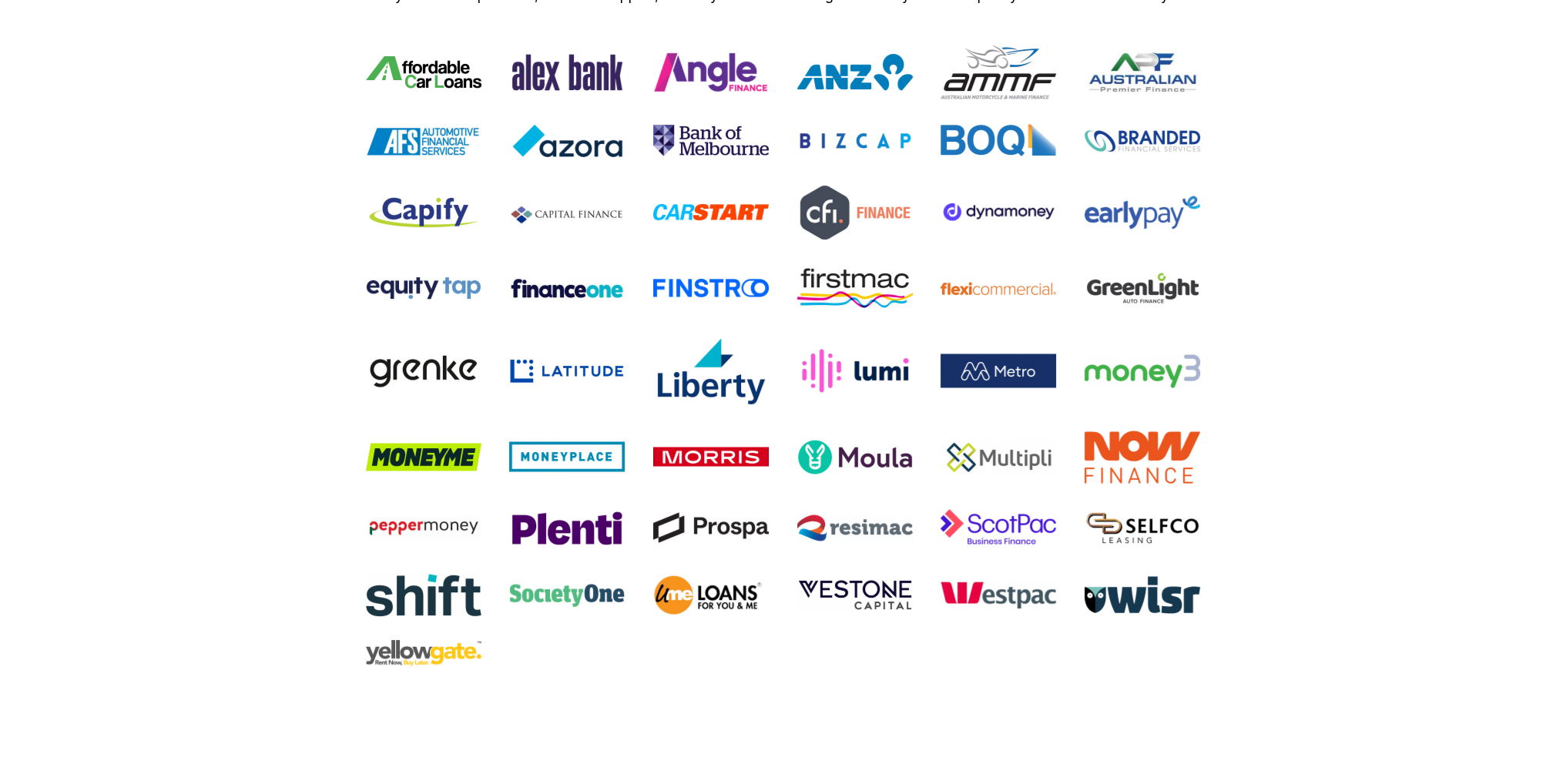
drag, startPoint x: 523, startPoint y: 683, endPoint x: 316, endPoint y: 678, distance: 207.1
click at [316, 678] on div "Backed by over 50+ lenders We understand that everyone's financial journey is u…" at bounding box center [783, 332] width 1566 height 944
click at [299, 660] on div "Backed by over 50+ lenders We understand that everyone's financial journey is u…" at bounding box center [783, 332] width 1566 height 944
click at [1326, 586] on div "Backed by over 50+ lenders We understand that everyone's financial journey is u…" at bounding box center [783, 332] width 1566 height 944
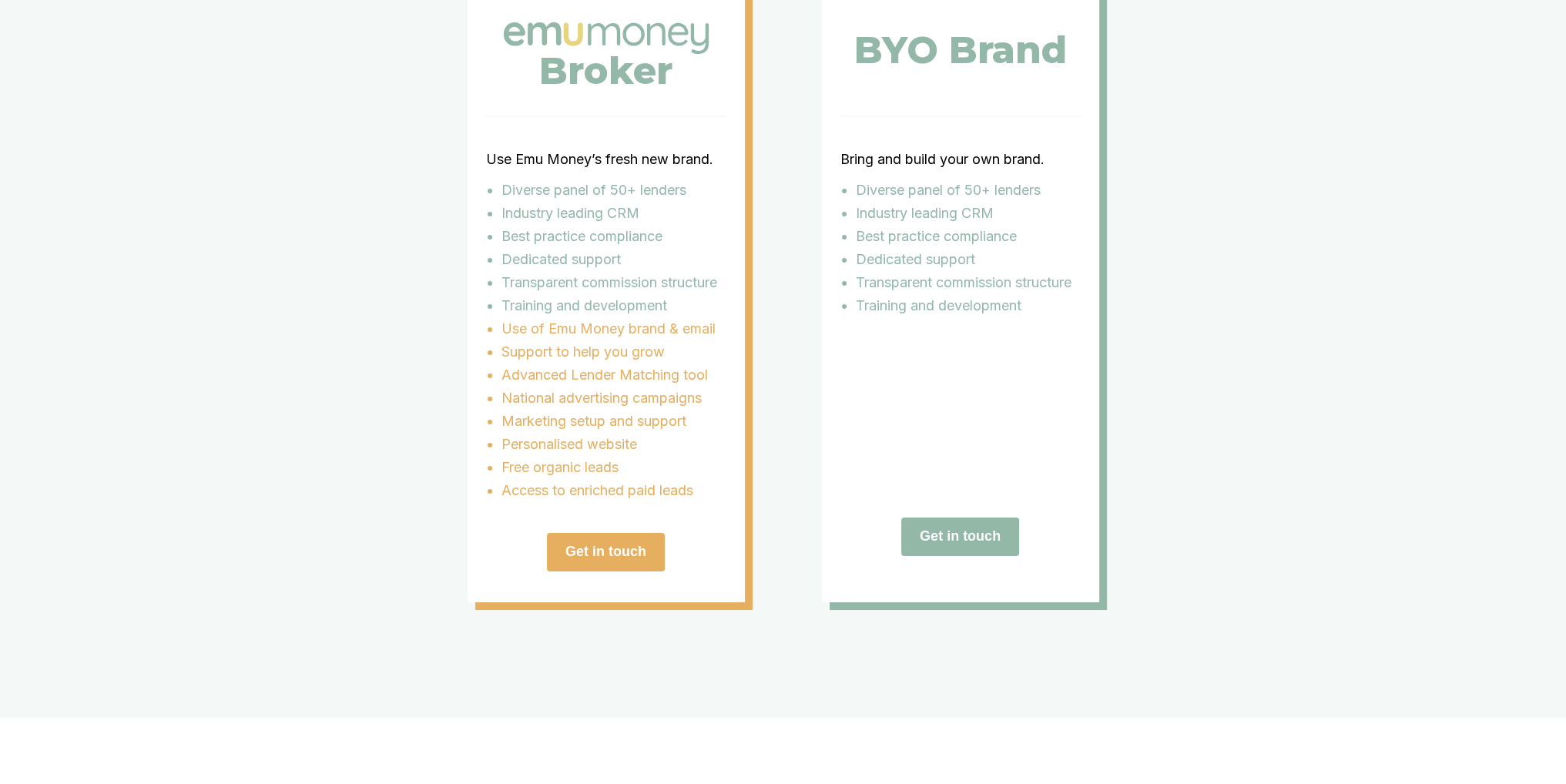
scroll to position [2952, 0]
